Goal: Transaction & Acquisition: Purchase product/service

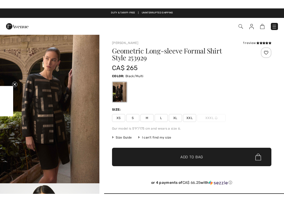
scroll to position [204, 0]
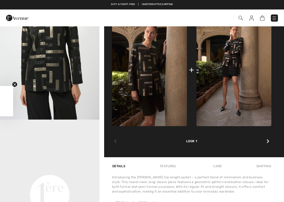
checkbox input "true"
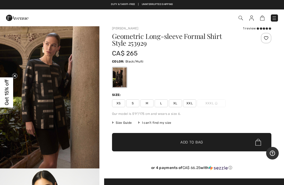
scroll to position [0, 0]
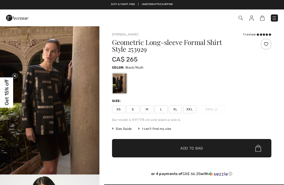
checkbox input "true"
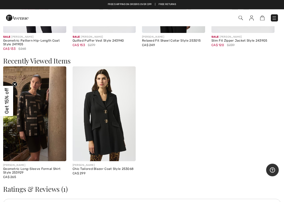
scroll to position [707, 0]
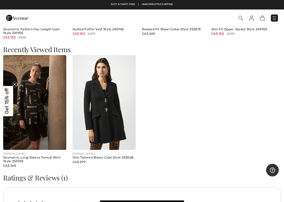
click at [95, 99] on img at bounding box center [104, 102] width 63 height 95
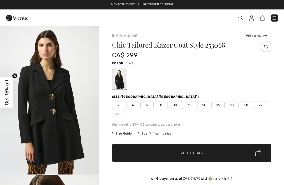
checkbox input "true"
